Goal: Task Accomplishment & Management: Use online tool/utility

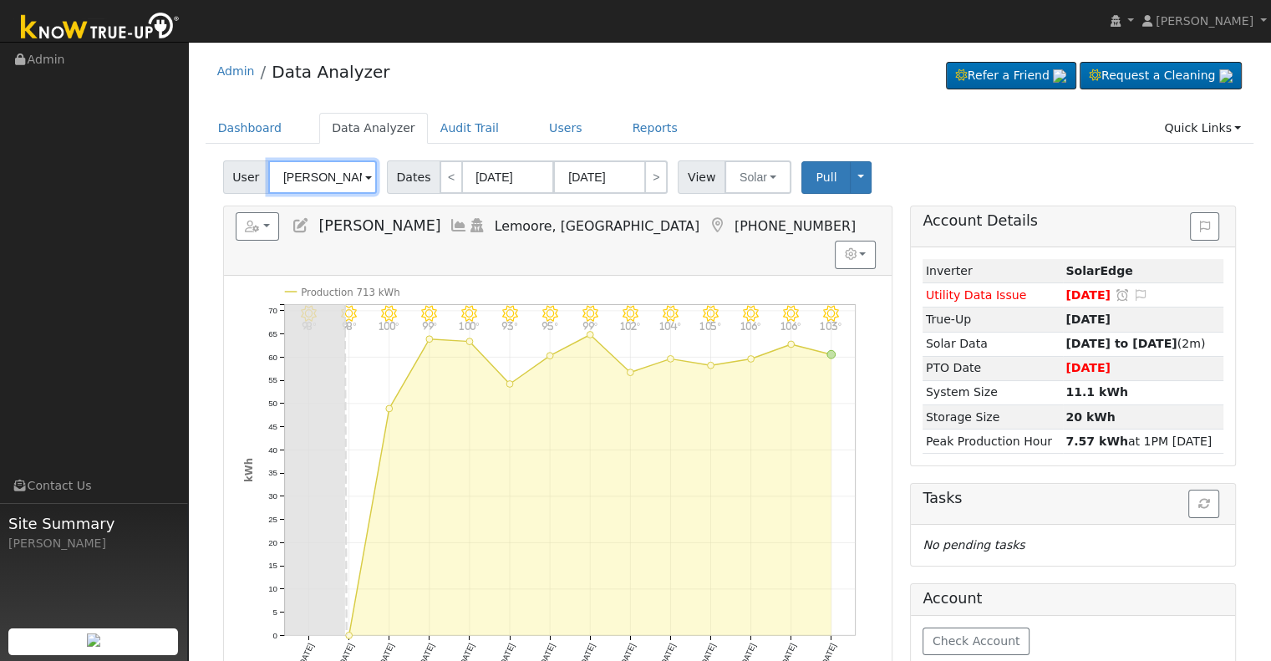
click at [334, 173] on input "Joseph Annon" at bounding box center [322, 176] width 109 height 33
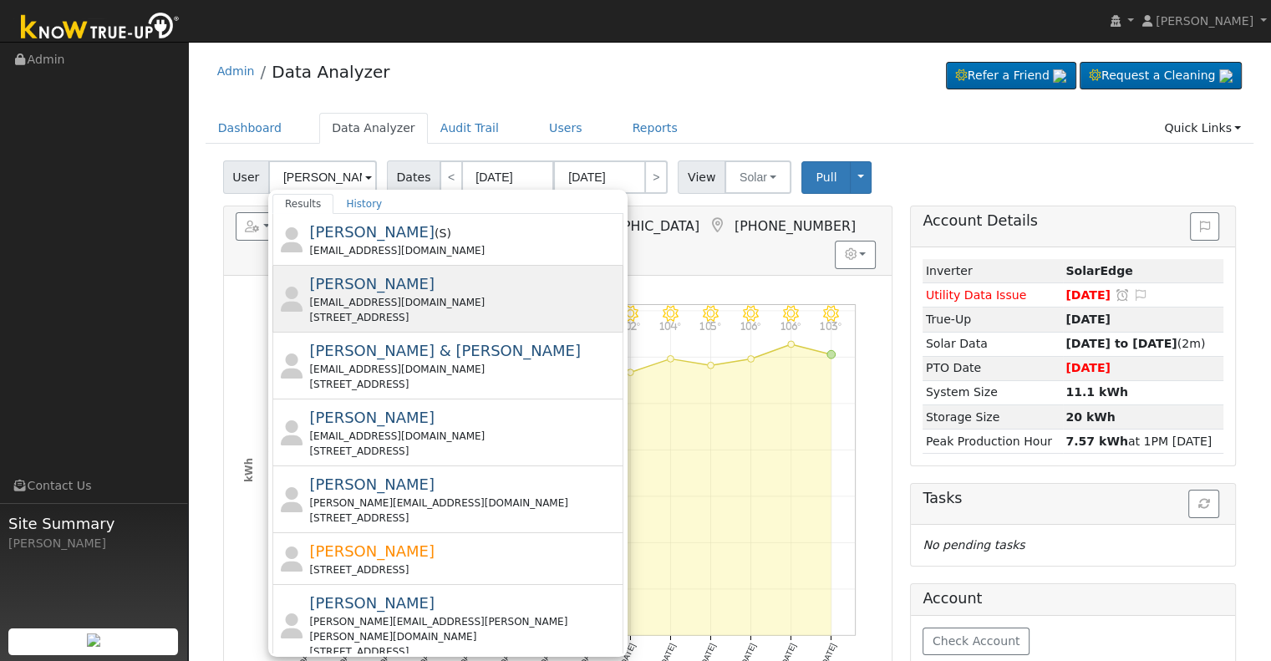
click at [415, 288] on div "Mario Aguero Jr maguero3@my.scccd.edu 864 Diamante Lane, Madera, CA 93637" at bounding box center [464, 298] width 310 height 53
type input "[PERSON_NAME]"
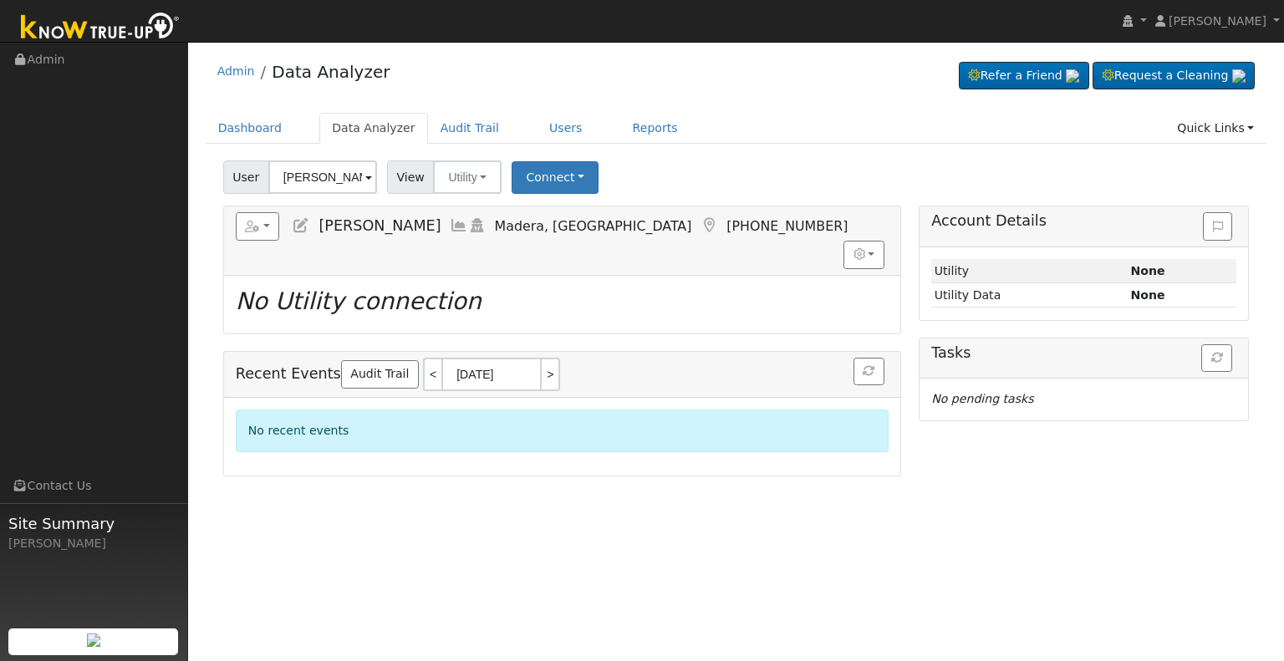
click at [450, 220] on icon at bounding box center [459, 225] width 18 height 15
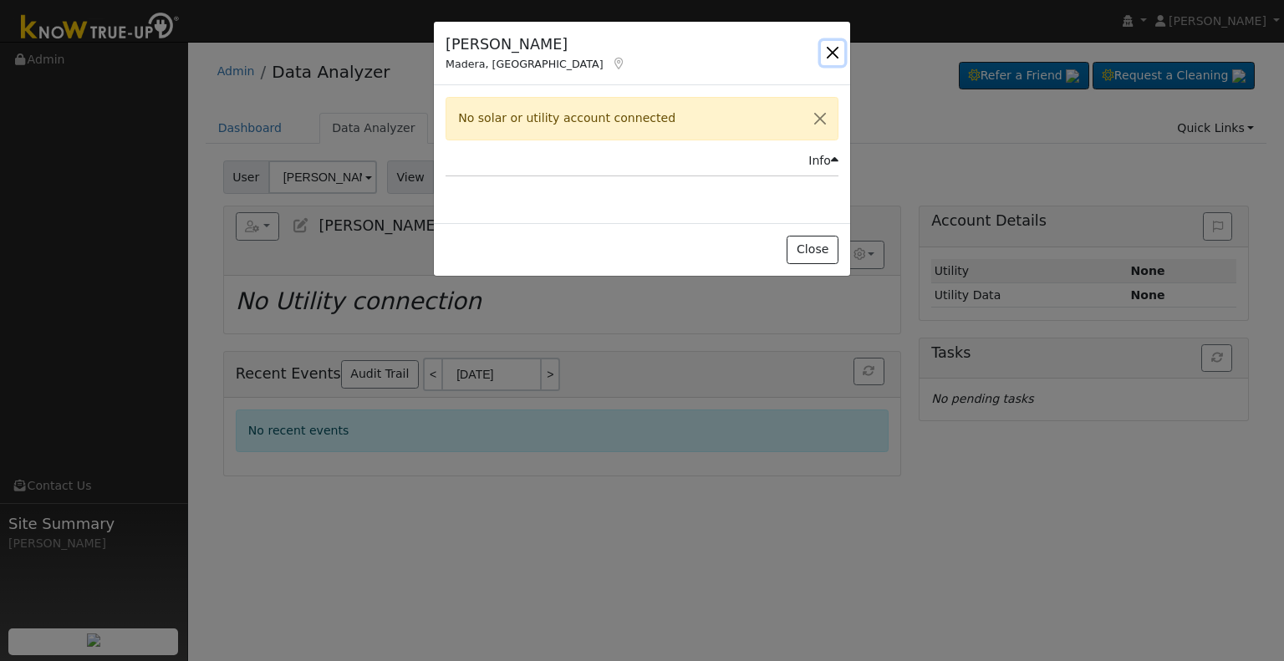
click at [842, 46] on button "button" at bounding box center [832, 52] width 23 height 23
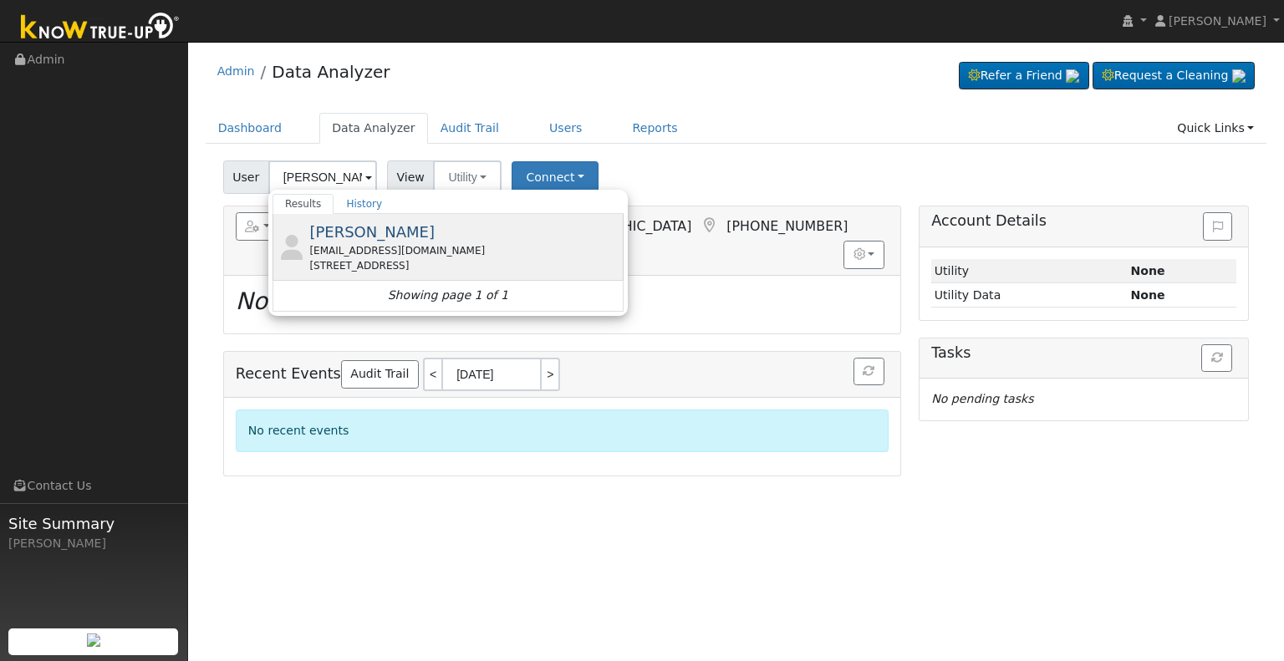
click at [397, 247] on div "[EMAIL_ADDRESS][DOMAIN_NAME]" at bounding box center [464, 250] width 310 height 15
type input "[PERSON_NAME]"
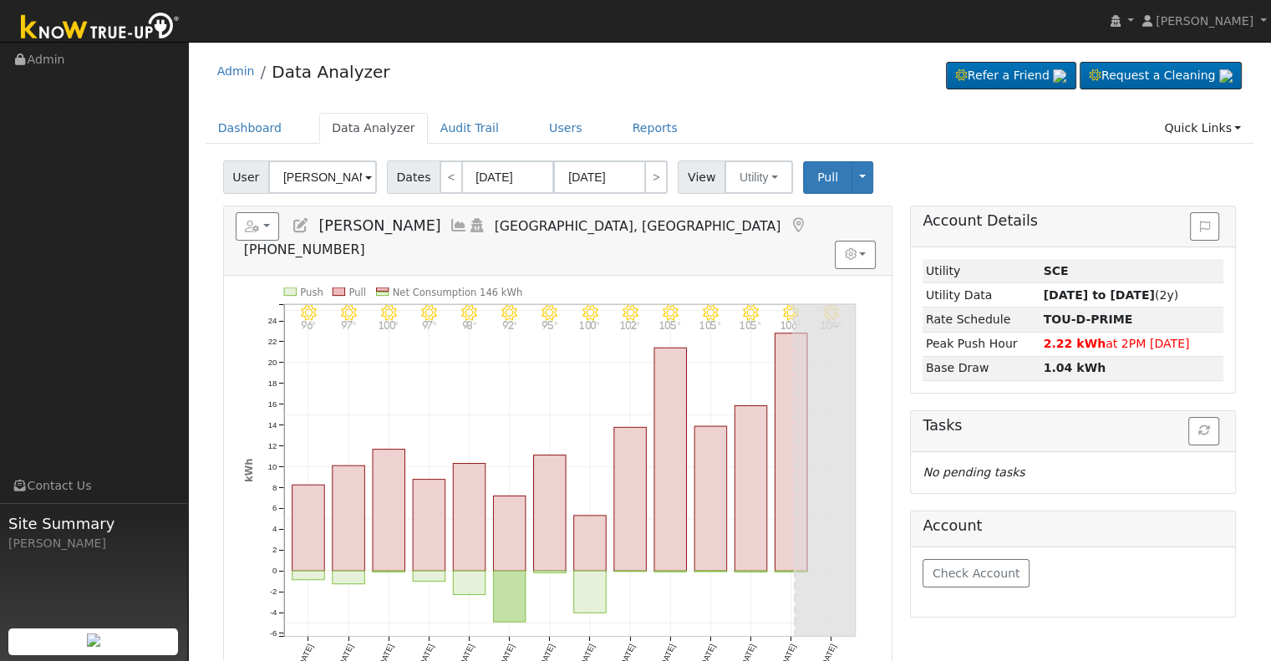
click at [465, 228] on icon at bounding box center [459, 225] width 18 height 15
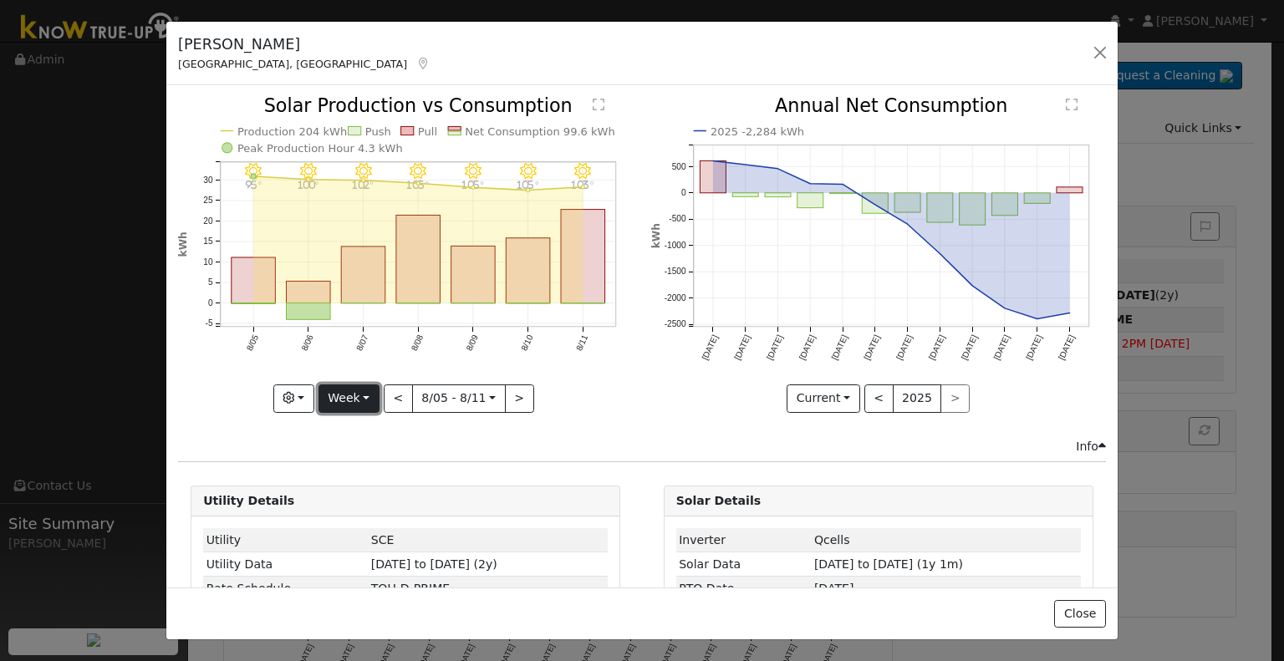
click at [368, 388] on button "Week" at bounding box center [348, 398] width 61 height 28
click at [378, 473] on link "Month" at bounding box center [377, 478] width 116 height 23
type input "[DATE]"
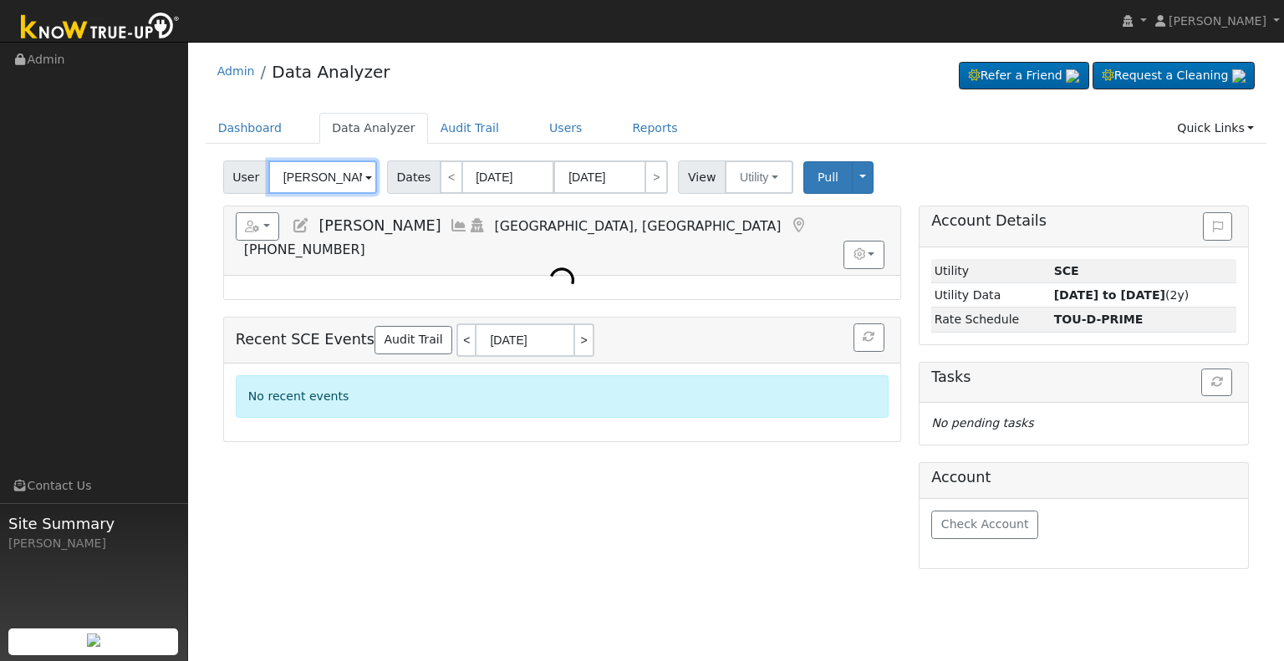
click at [315, 178] on input "Guillermo Espinoza" at bounding box center [322, 176] width 109 height 33
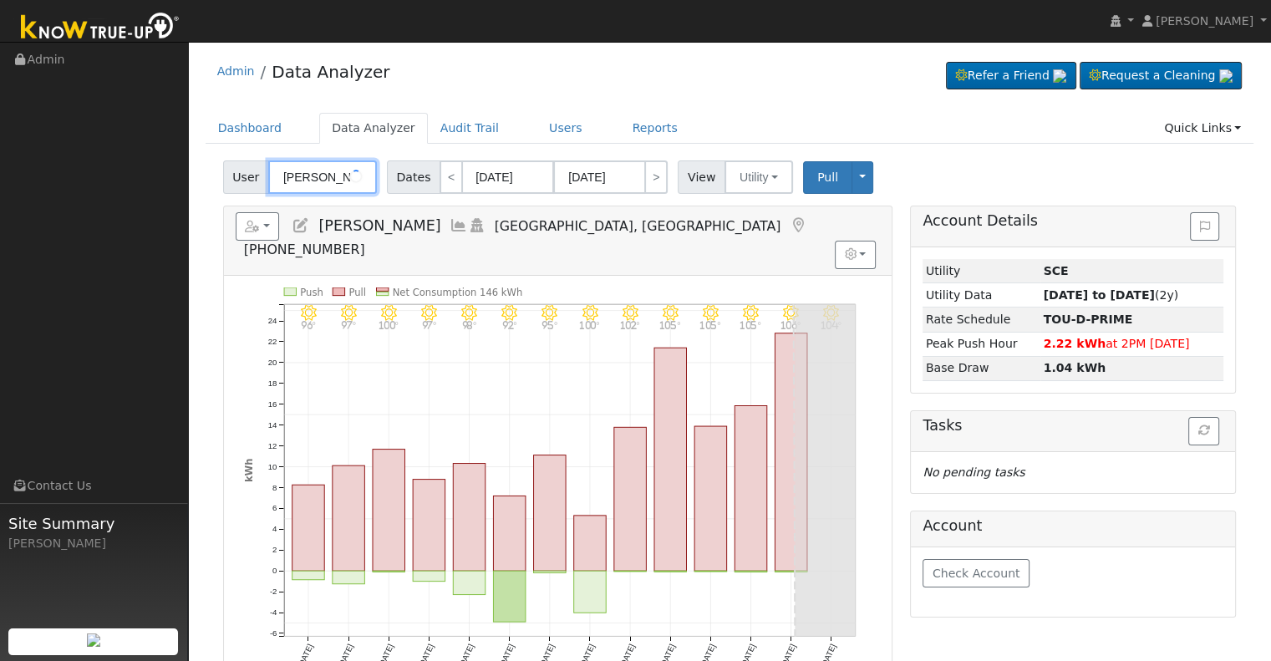
click at [318, 178] on input "[PERSON_NAME]" at bounding box center [322, 176] width 109 height 33
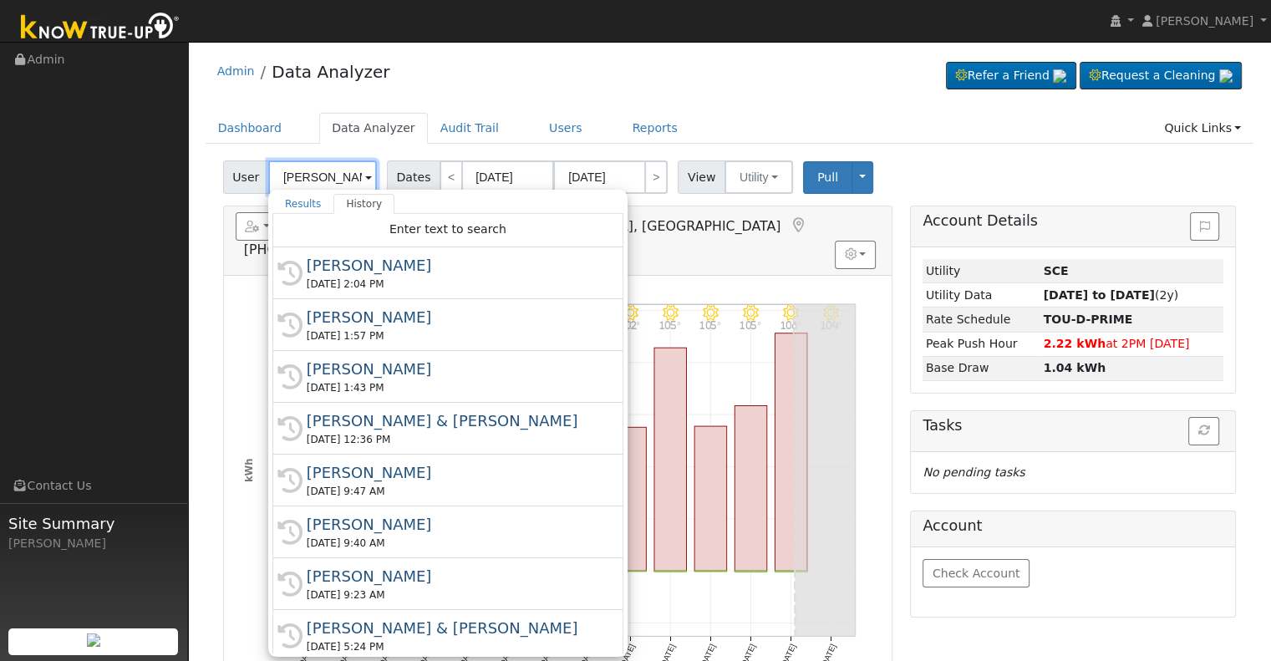
click at [318, 178] on input "[PERSON_NAME]" at bounding box center [322, 176] width 109 height 33
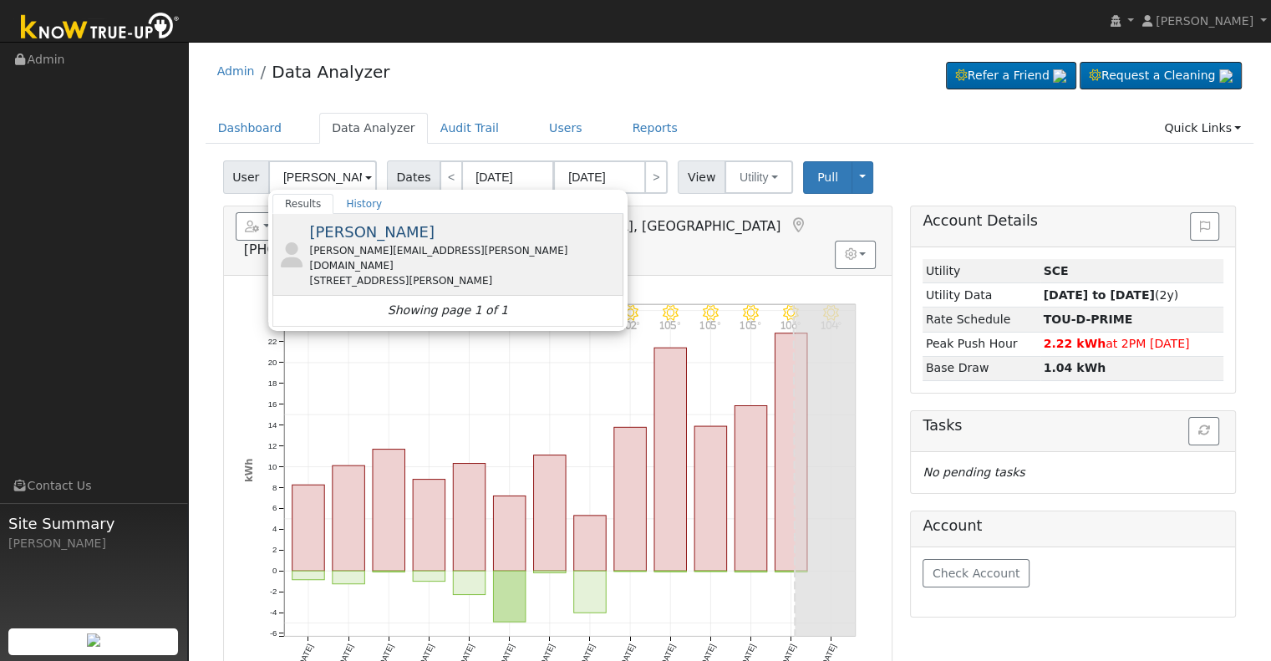
click at [405, 247] on div "christine.borba@gmail.com" at bounding box center [464, 258] width 310 height 30
type input "Christine Borba"
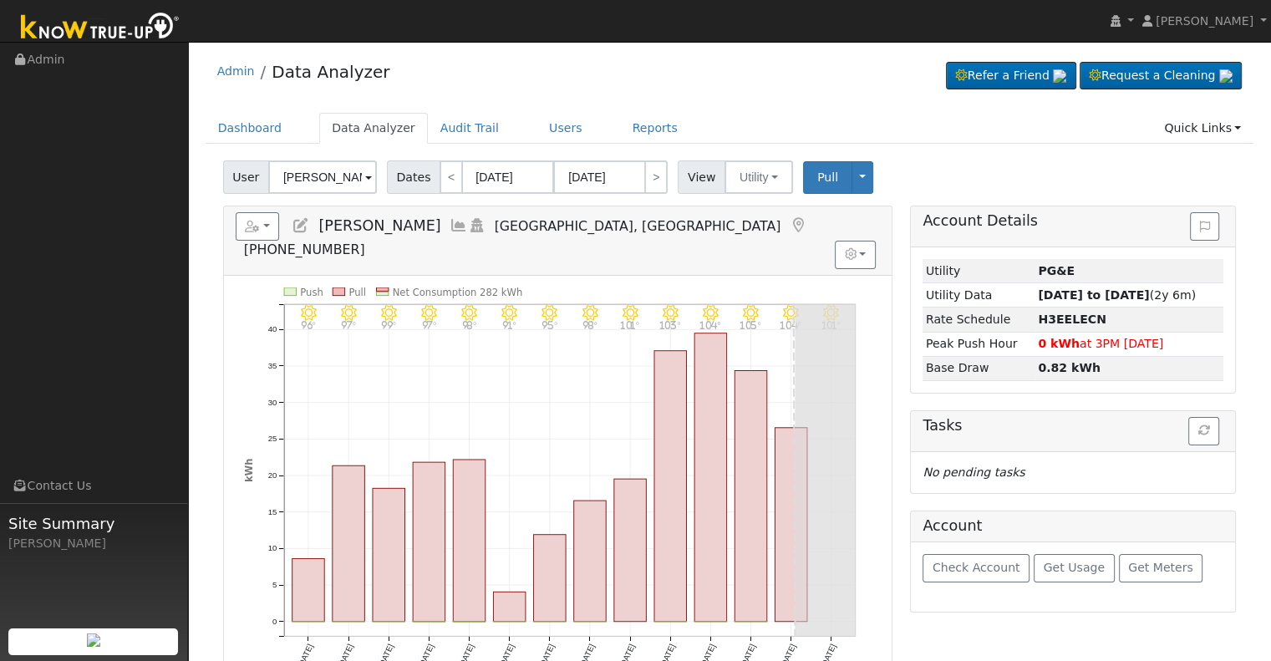
click at [450, 219] on icon at bounding box center [459, 225] width 18 height 15
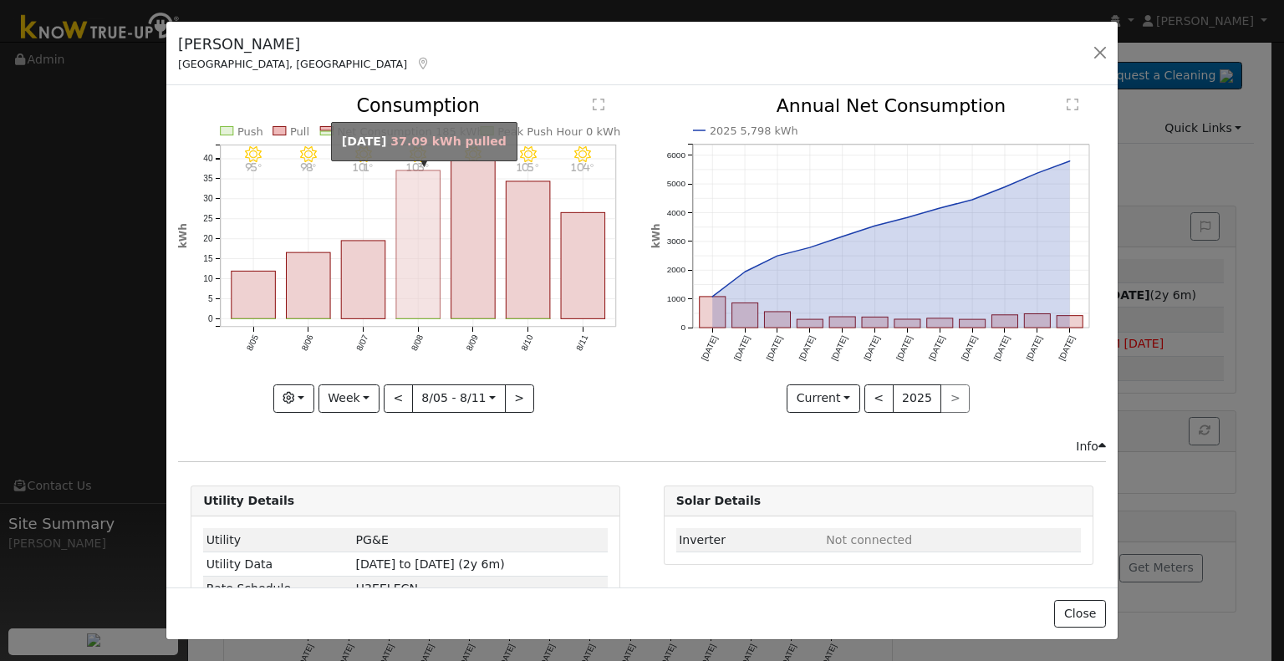
click at [422, 269] on rect "onclick=""" at bounding box center [418, 244] width 44 height 149
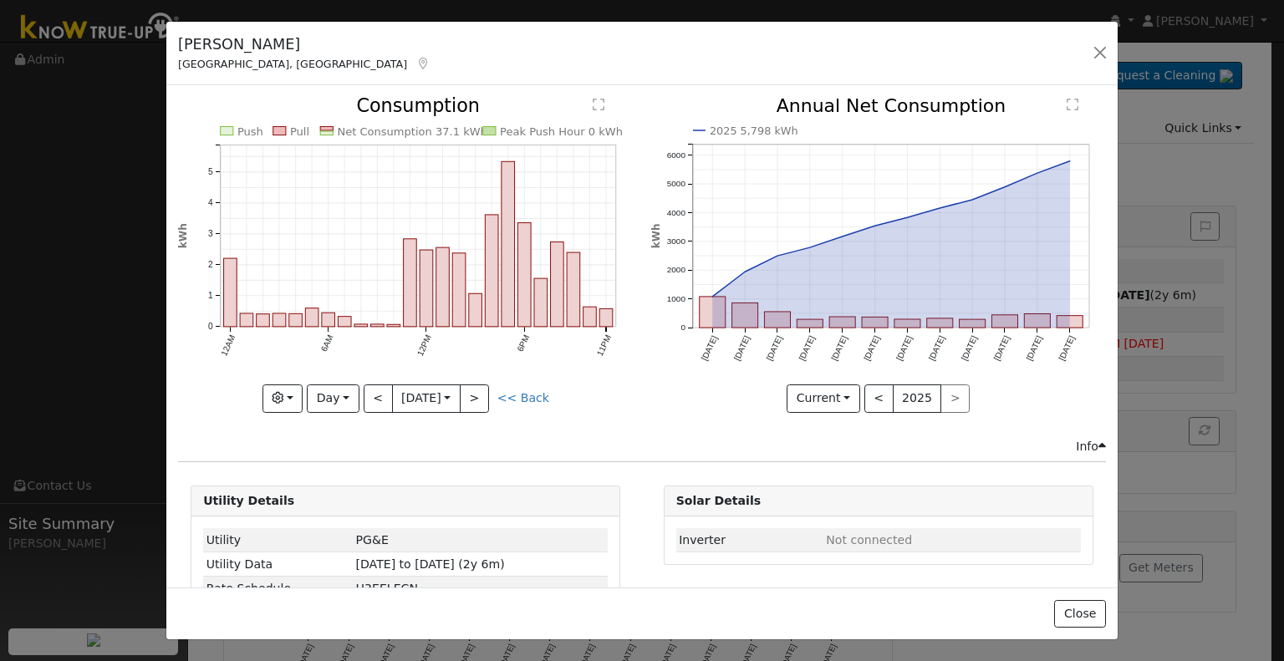
click at [487, 389] on icon "Push Pull Net Consumption 37.1 kWh Peak Push Hour 0 kWh 12AM 6AM 12PM 6PM 11PM …" at bounding box center [405, 249] width 455 height 305
click at [514, 391] on link "<< Back" at bounding box center [523, 397] width 52 height 13
type input "[DATE]"
